Goal: Information Seeking & Learning: Learn about a topic

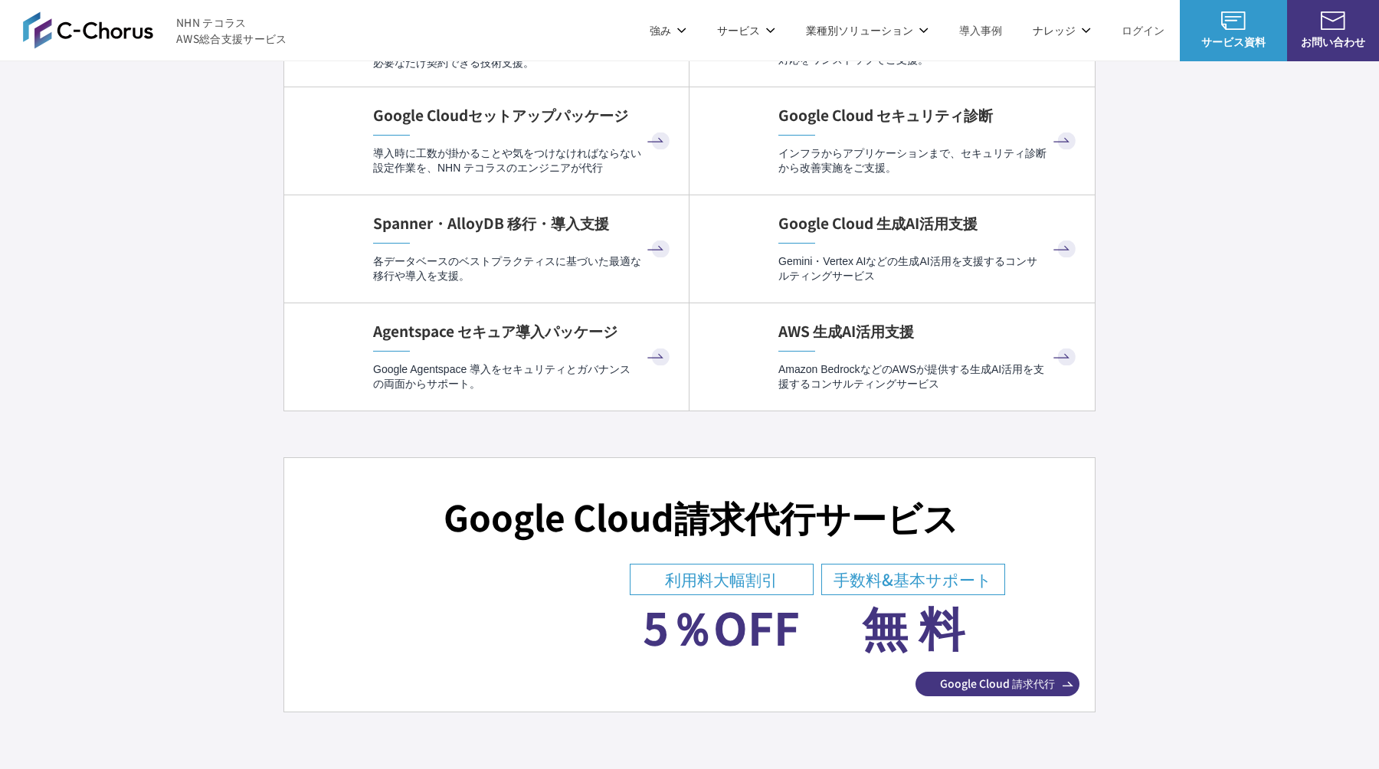
scroll to position [6124, 0]
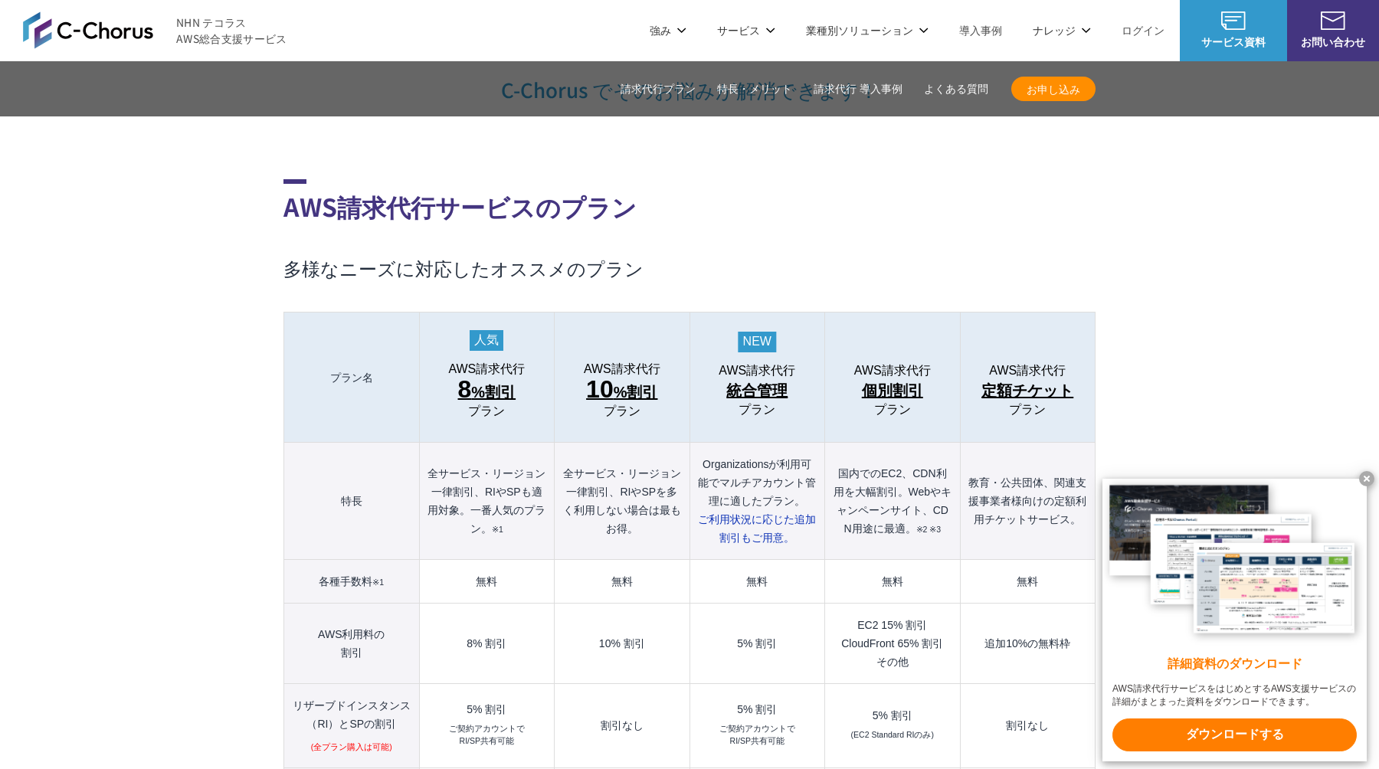
scroll to position [1470, 0]
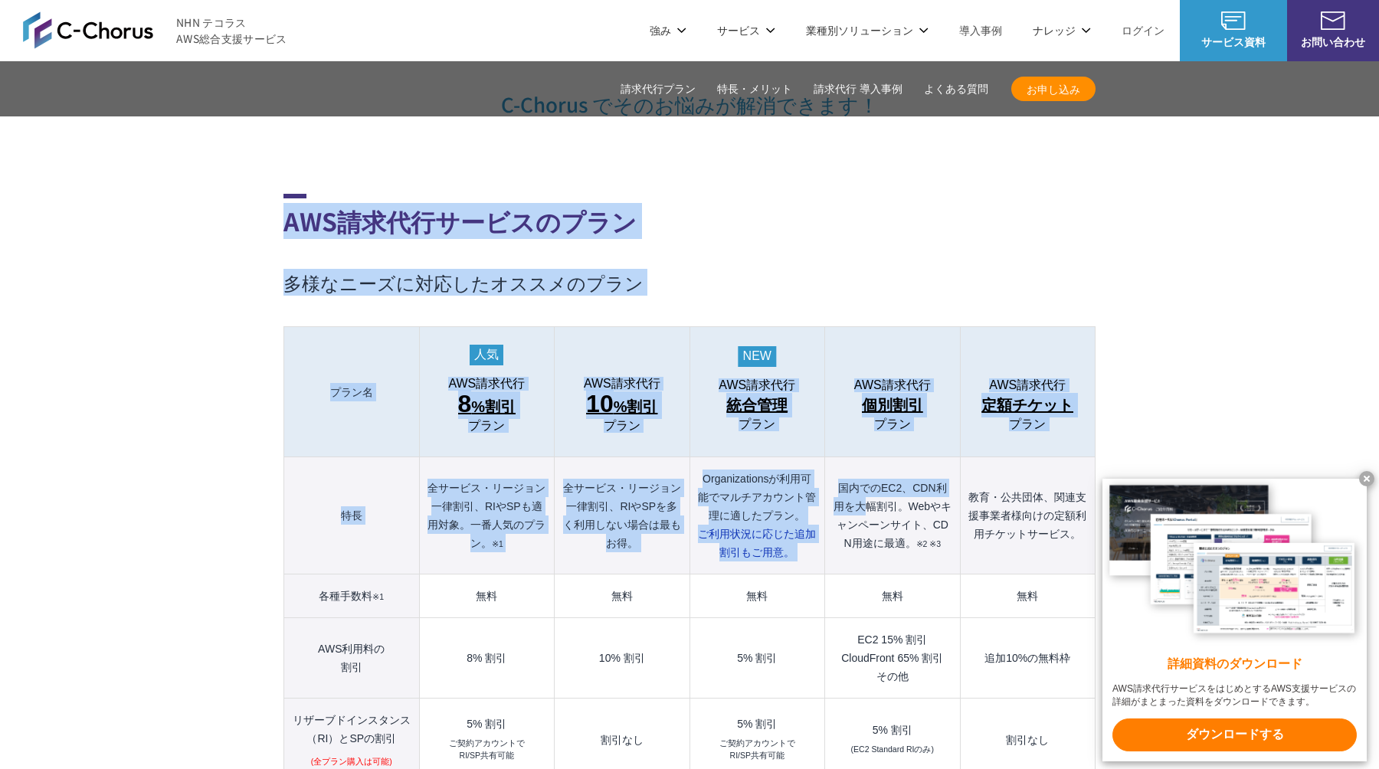
drag, startPoint x: 290, startPoint y: 188, endPoint x: 867, endPoint y: 483, distance: 648.1
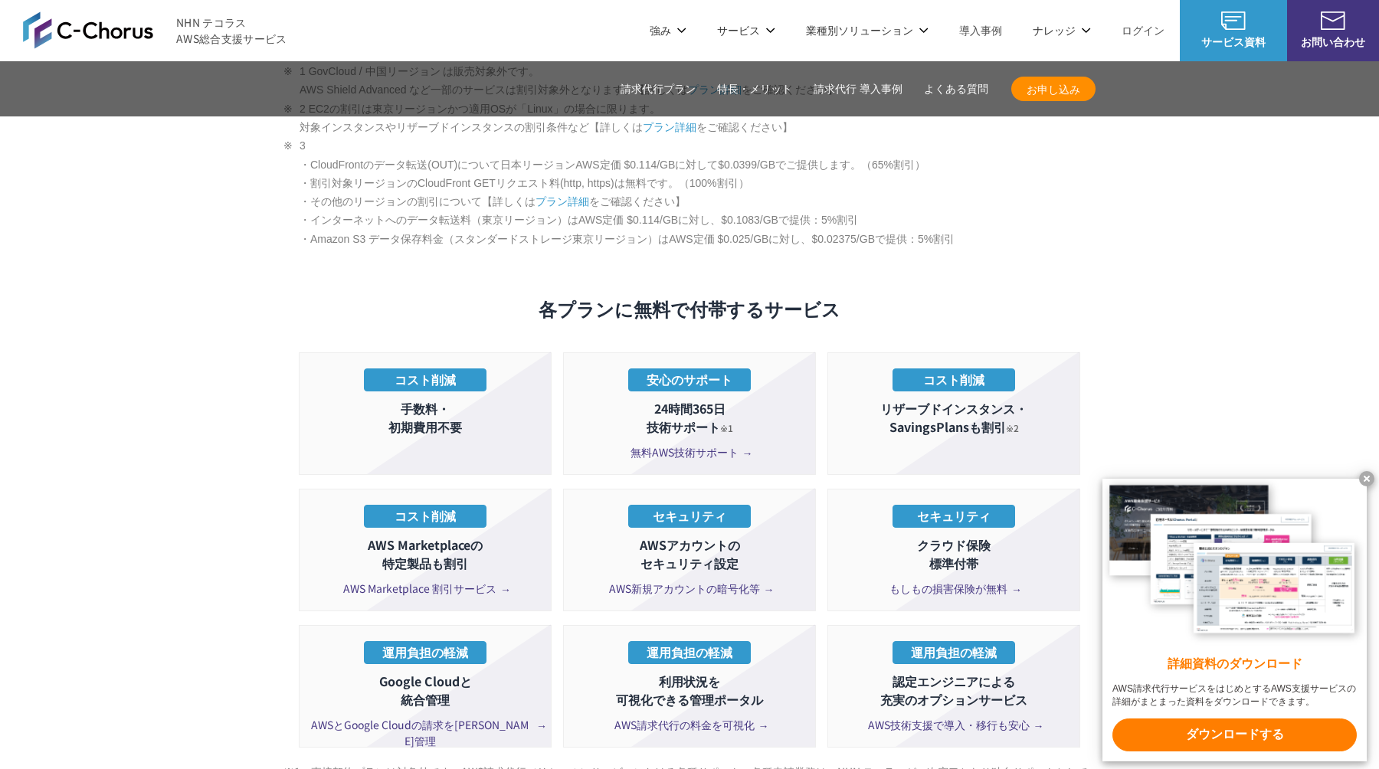
scroll to position [2570, 0]
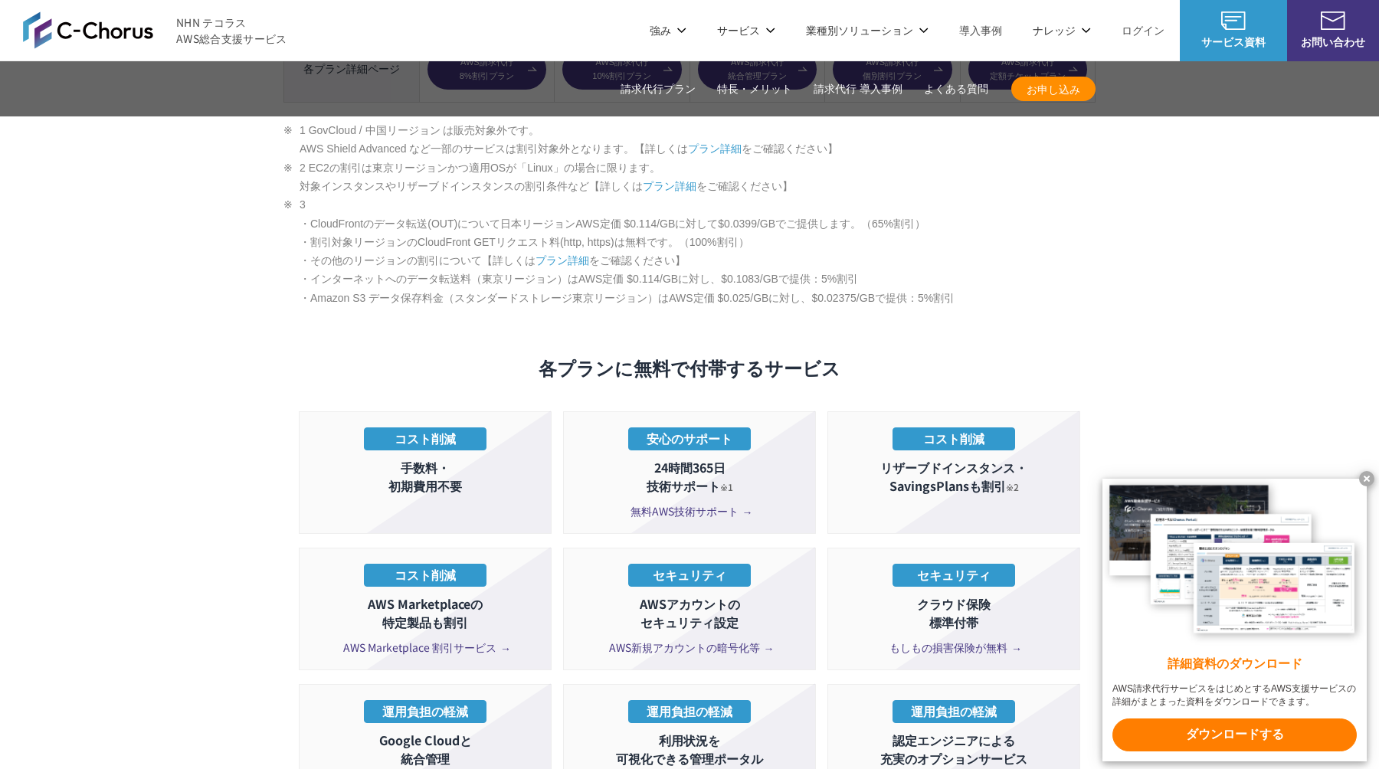
click at [868, 195] on li "3 ・CloudFrontのデータ転送(OUT)について日本リージョンAWS定価 $0.114/GBに対して$0.0399/GBでご提供します。（65%割引）…" at bounding box center [689, 251] width 812 height 112
copy div "AWS請求代行サービスのプラン 多様なニーズに対応したオススメのプラン プラン名 AWS請求代行 8 %割引 プラン AWS請求代行 10 %割引 プラン A…"
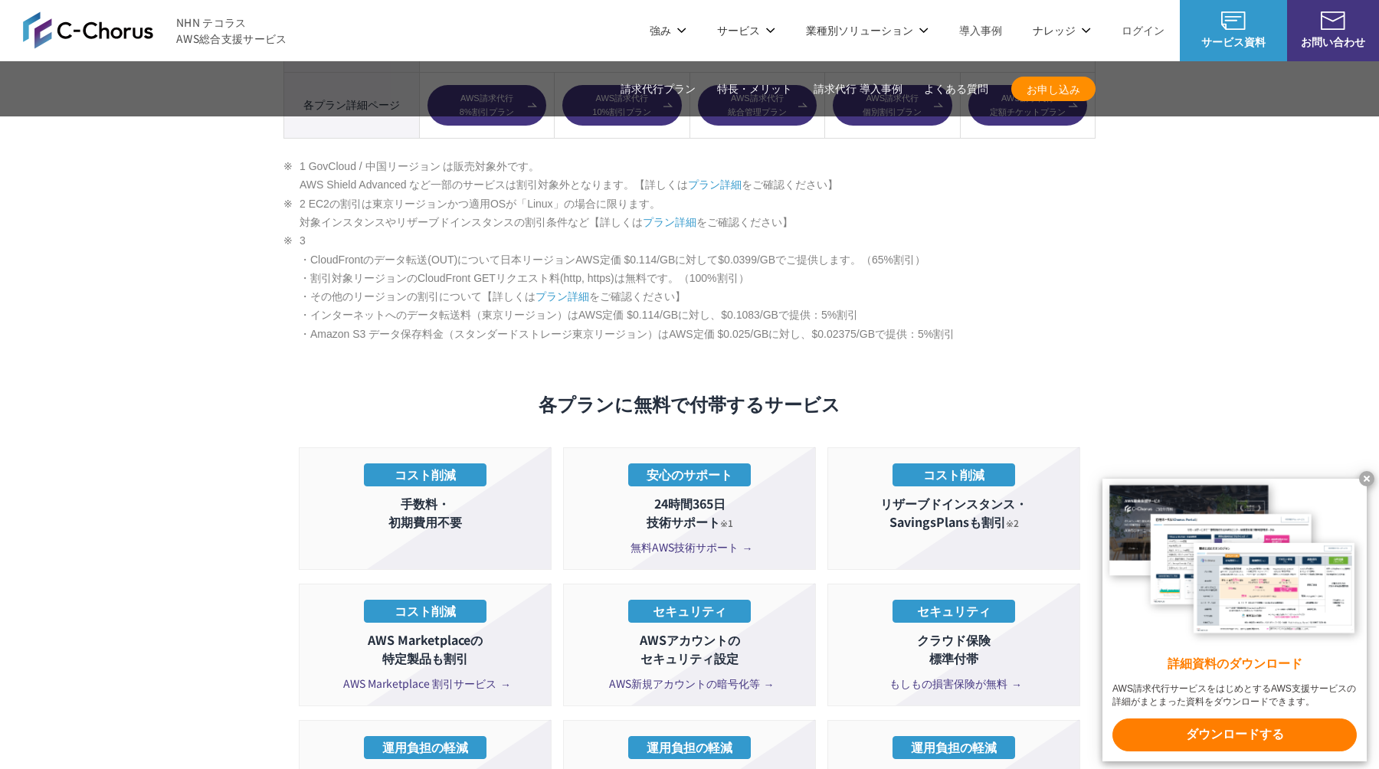
scroll to position [2520, 0]
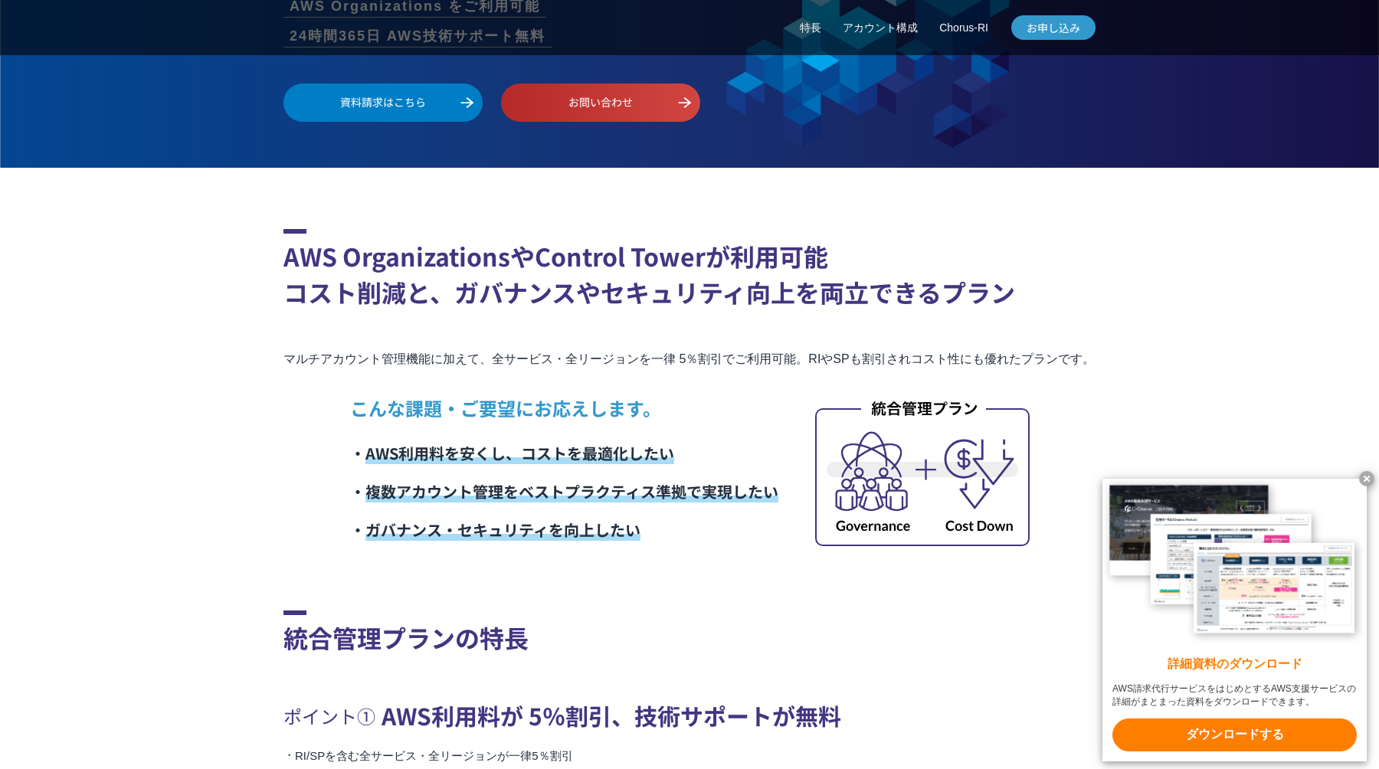
scroll to position [276, 0]
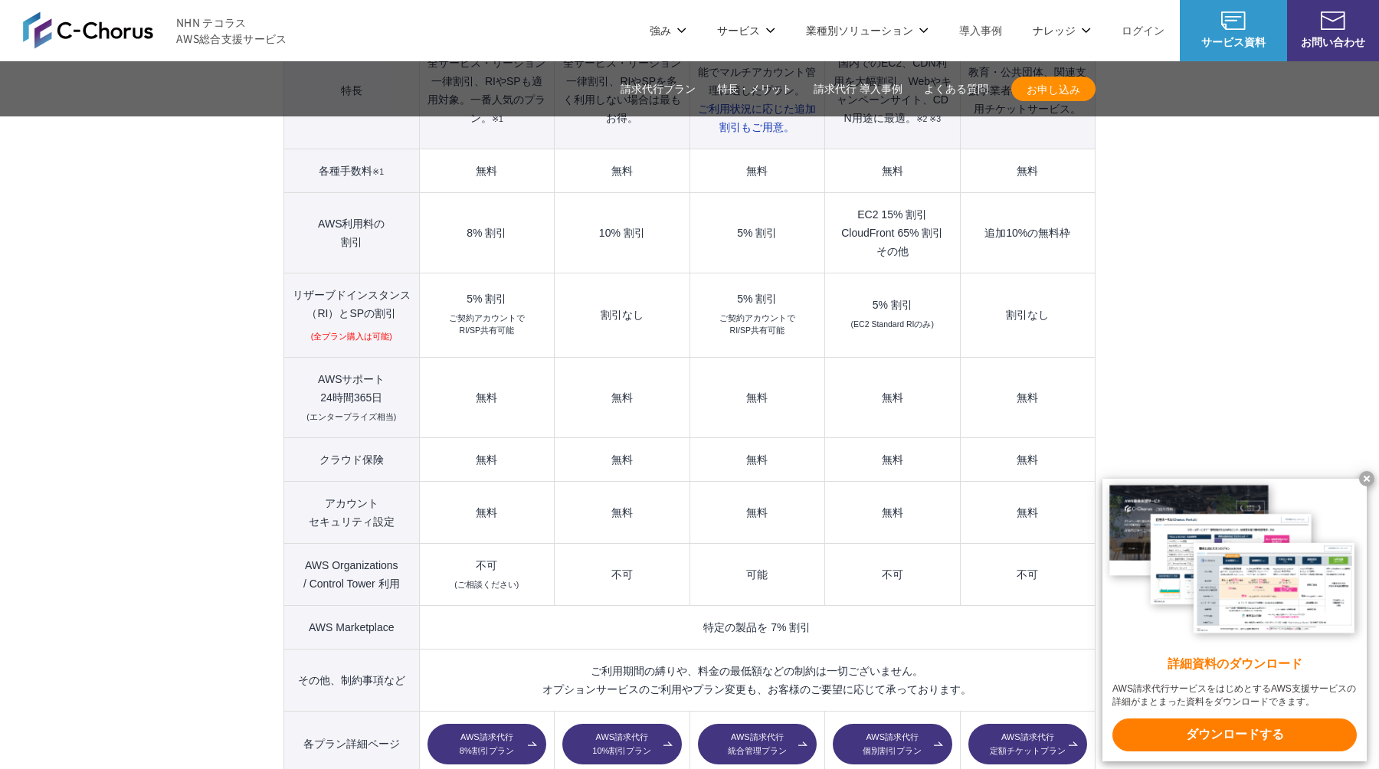
scroll to position [3003, 0]
